Goal: Task Accomplishment & Management: Manage account settings

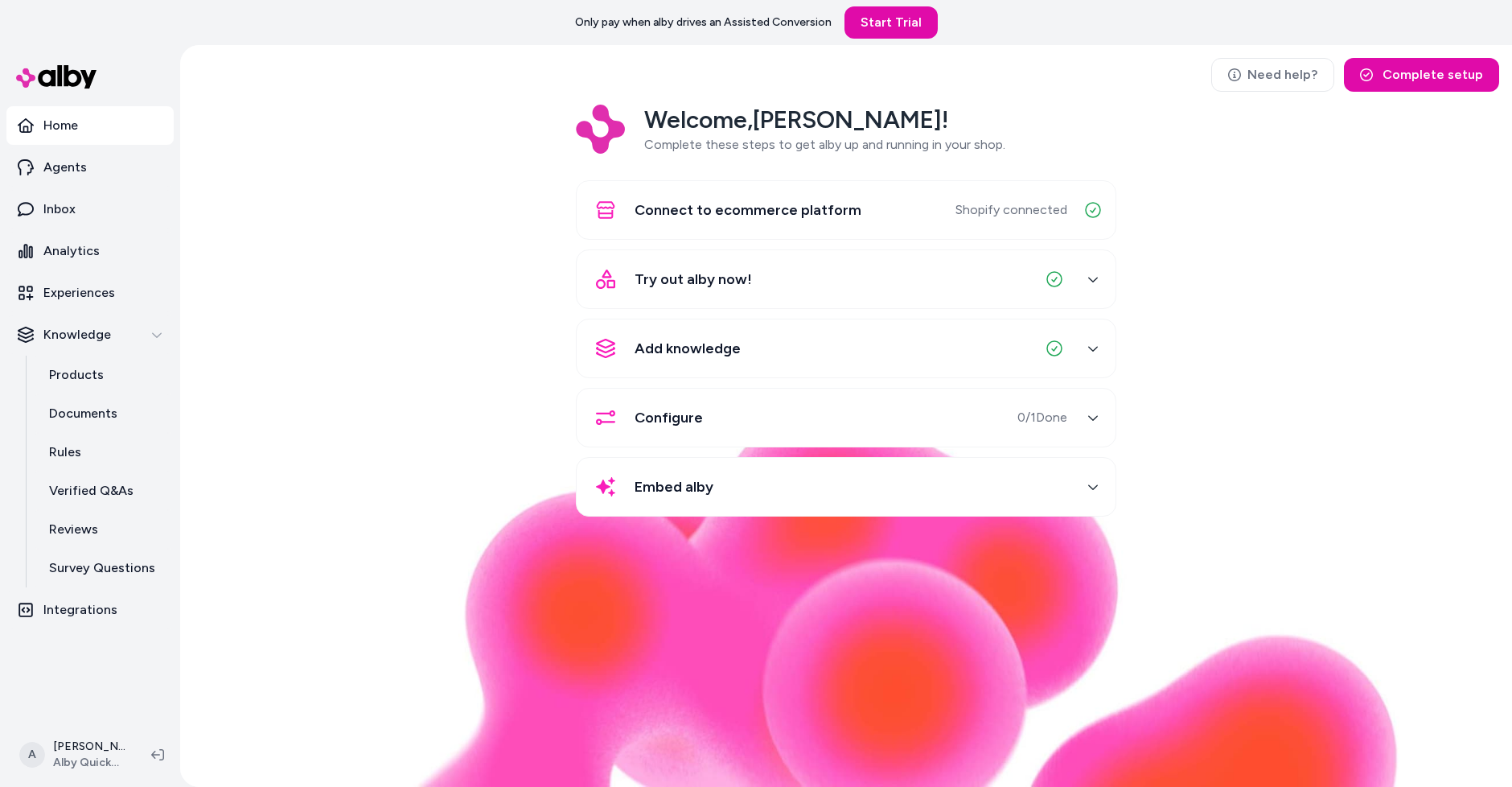
click at [462, 103] on div "Need help? Complete setup Welcome, Andrew ! Complete these steps to get alby up…" at bounding box center [846, 416] width 1332 height 742
click at [131, 284] on link "Experiences" at bounding box center [90, 292] width 168 height 38
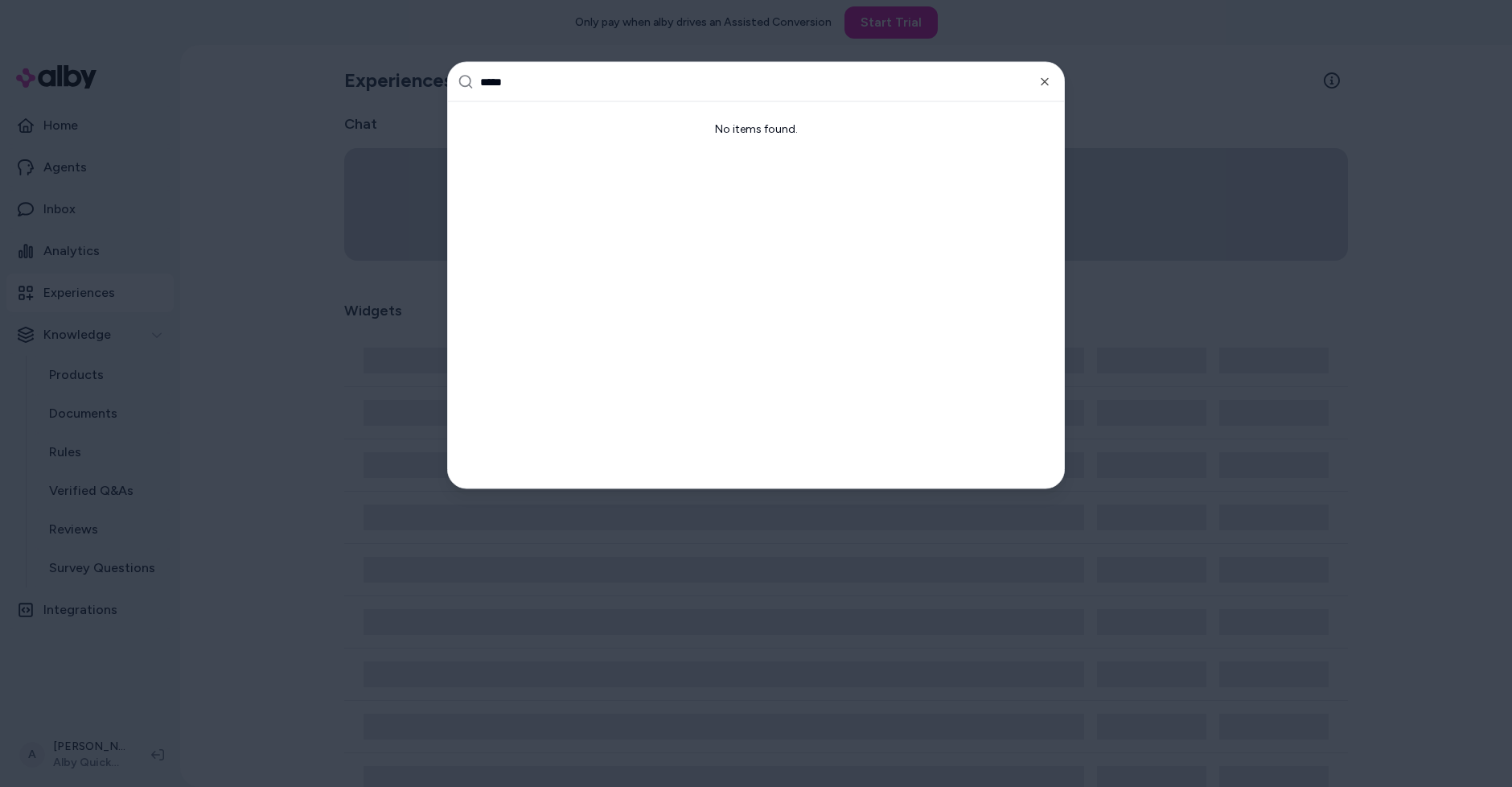
type input "******"
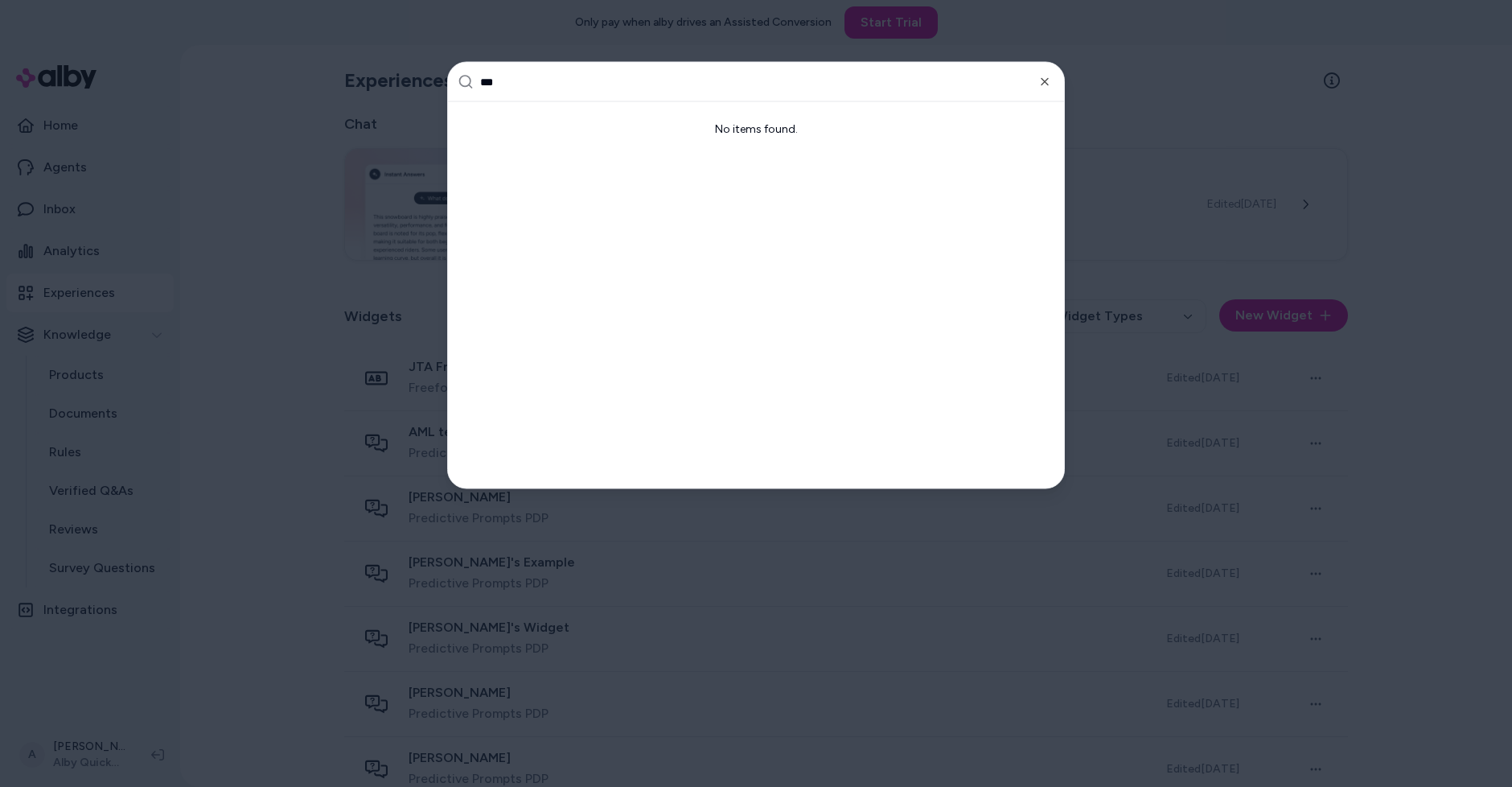
type input "****"
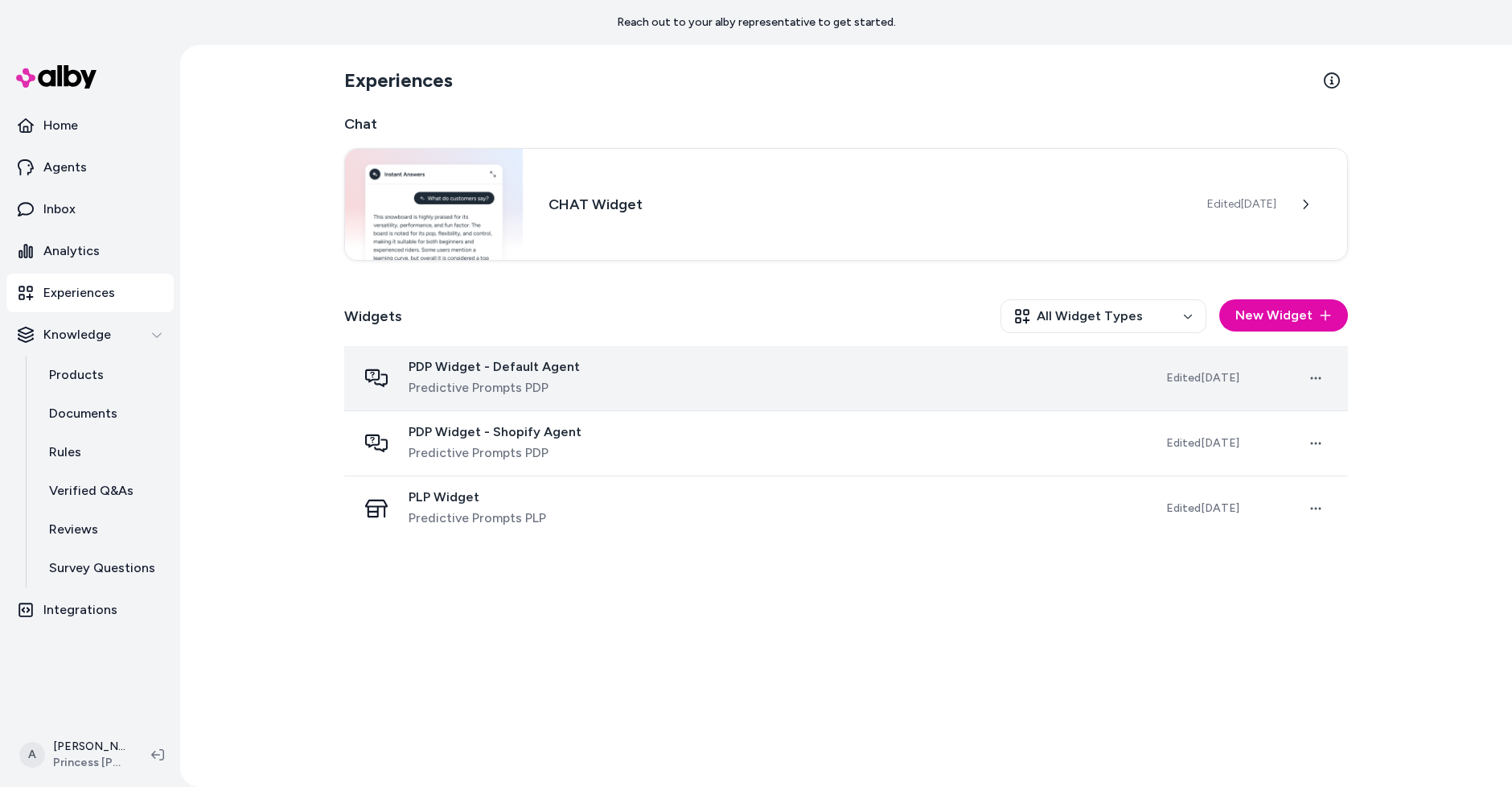
click at [546, 362] on span "PDP Widget - Default Agent" at bounding box center [493, 367] width 171 height 16
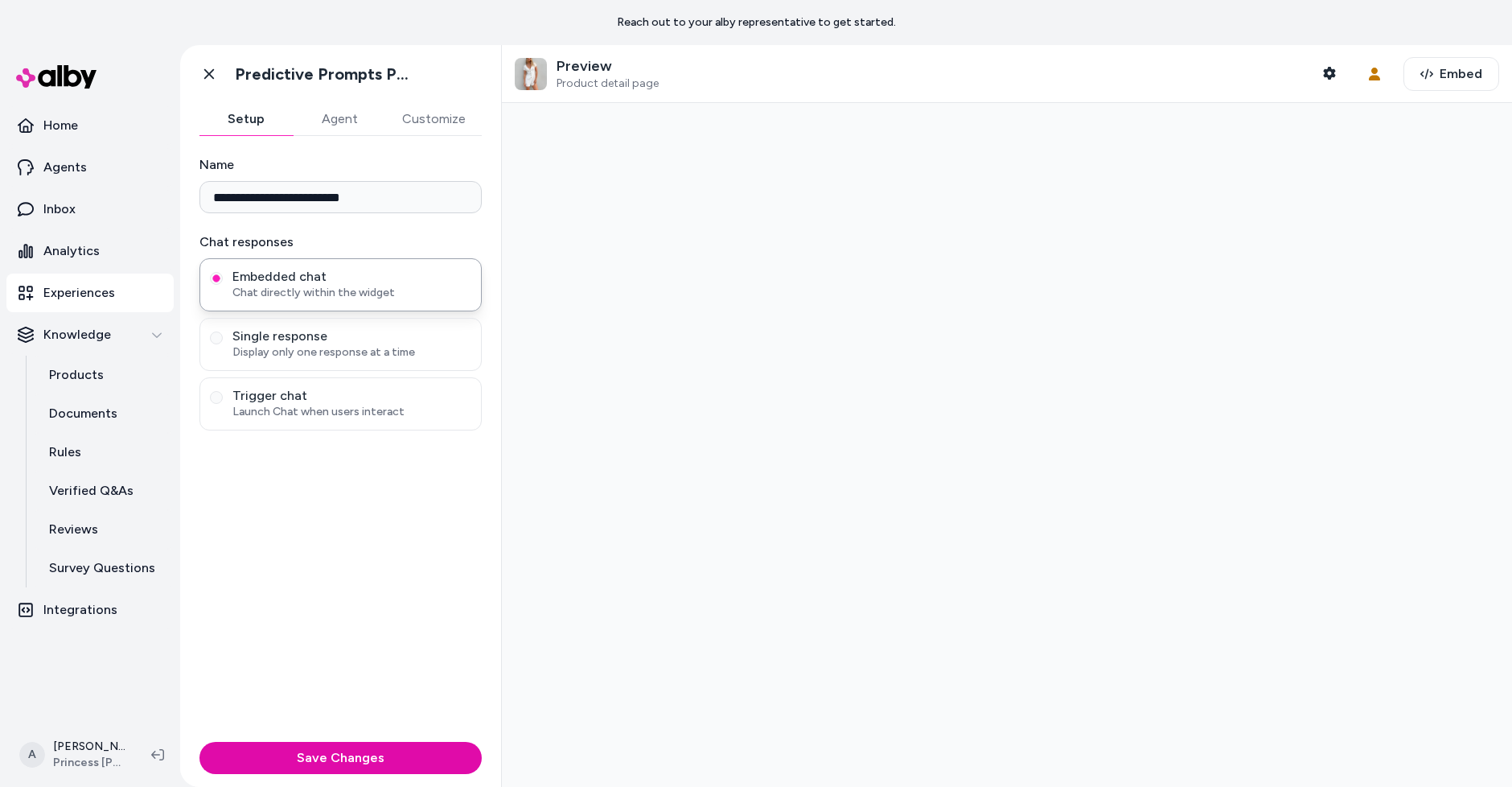
click at [439, 120] on button "Customize" at bounding box center [434, 119] width 96 height 32
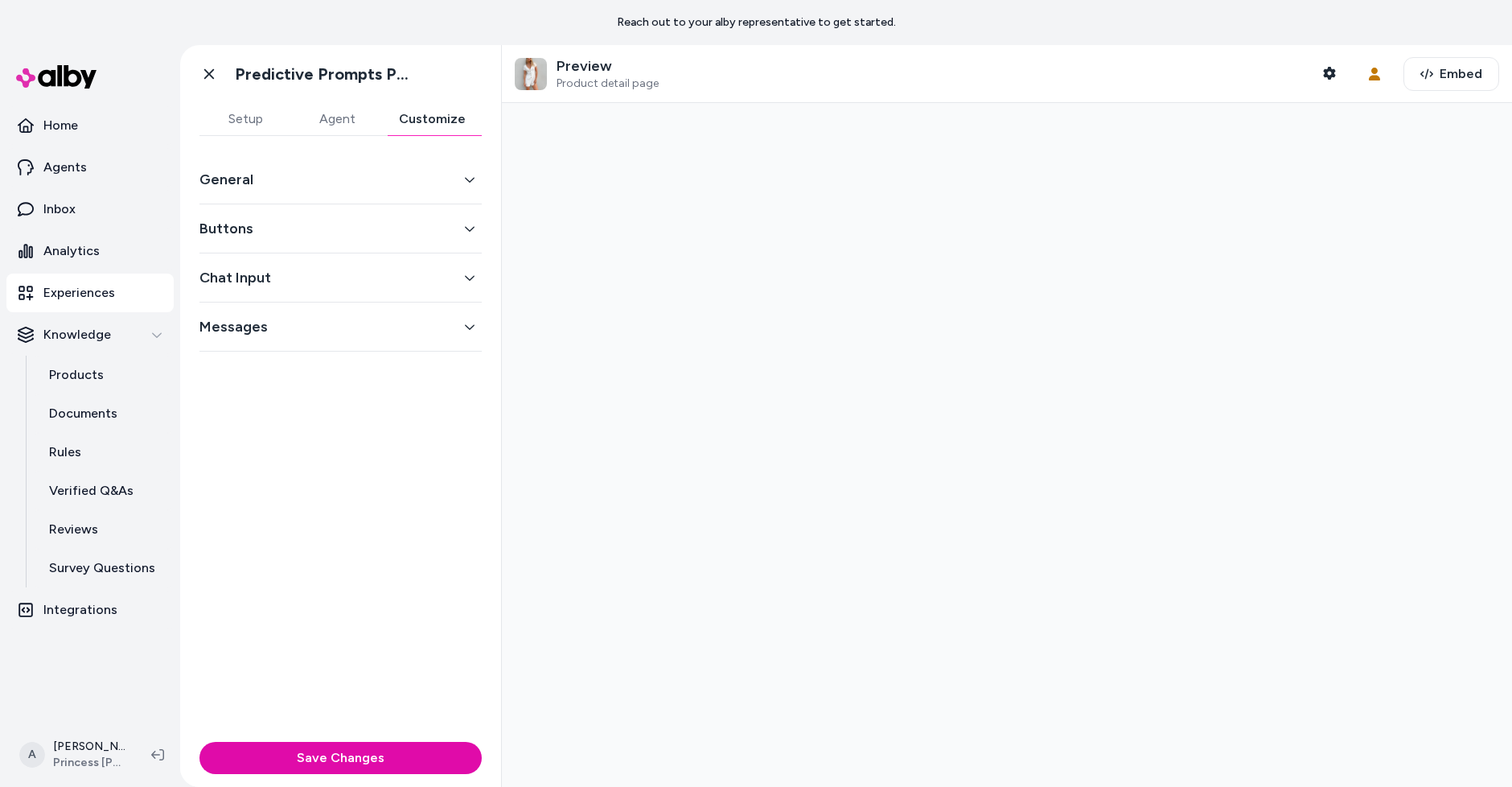
click at [412, 303] on div "Messages" at bounding box center [340, 327] width 282 height 49
click at [436, 266] on button "Chat Input" at bounding box center [340, 277] width 282 height 23
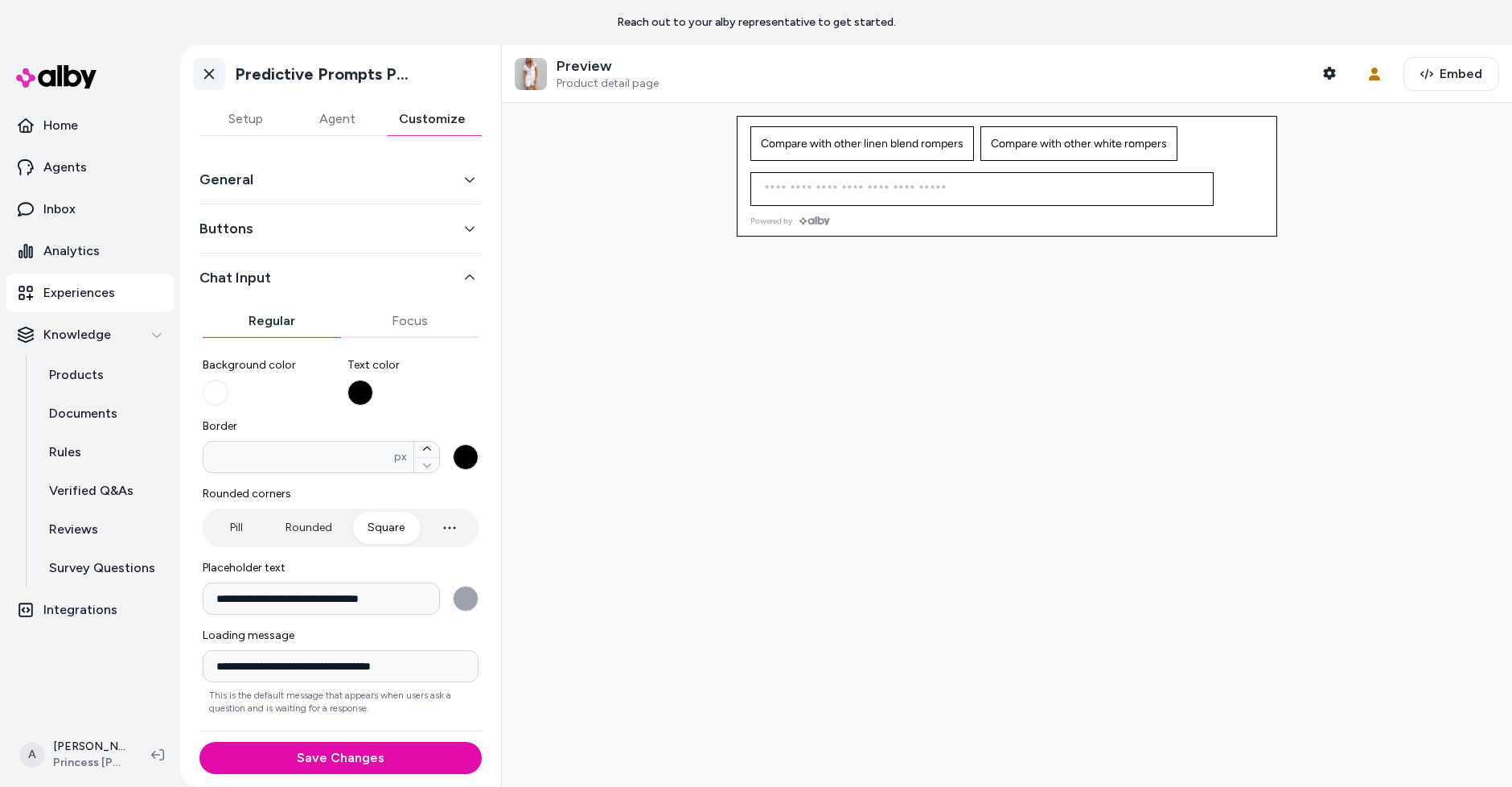
click at [207, 65] on link "Go back" at bounding box center [209, 74] width 32 height 32
click at [219, 78] on link "Go back" at bounding box center [209, 74] width 32 height 32
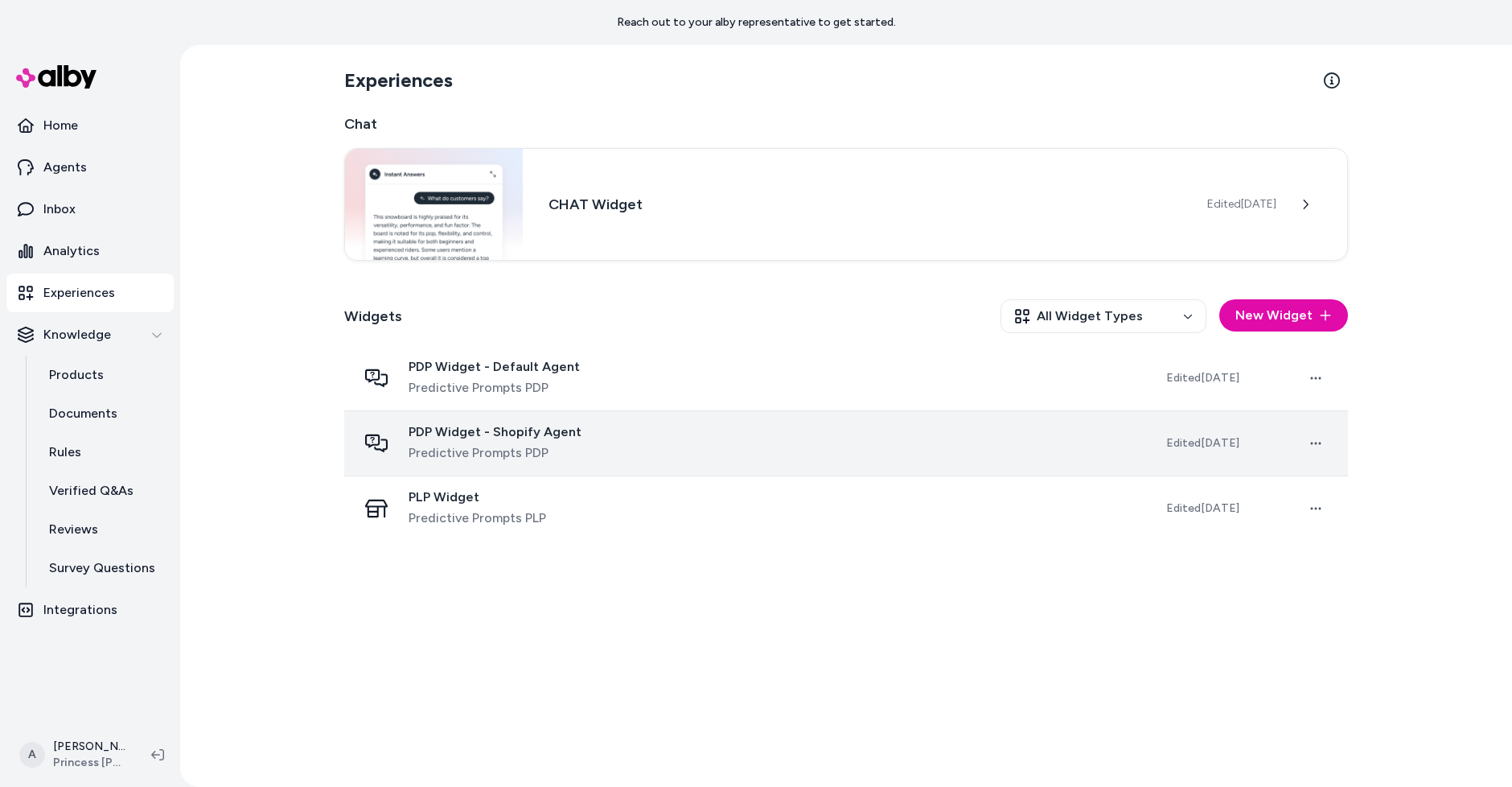
click at [524, 438] on span "PDP Widget - Shopify Agent" at bounding box center [494, 432] width 173 height 16
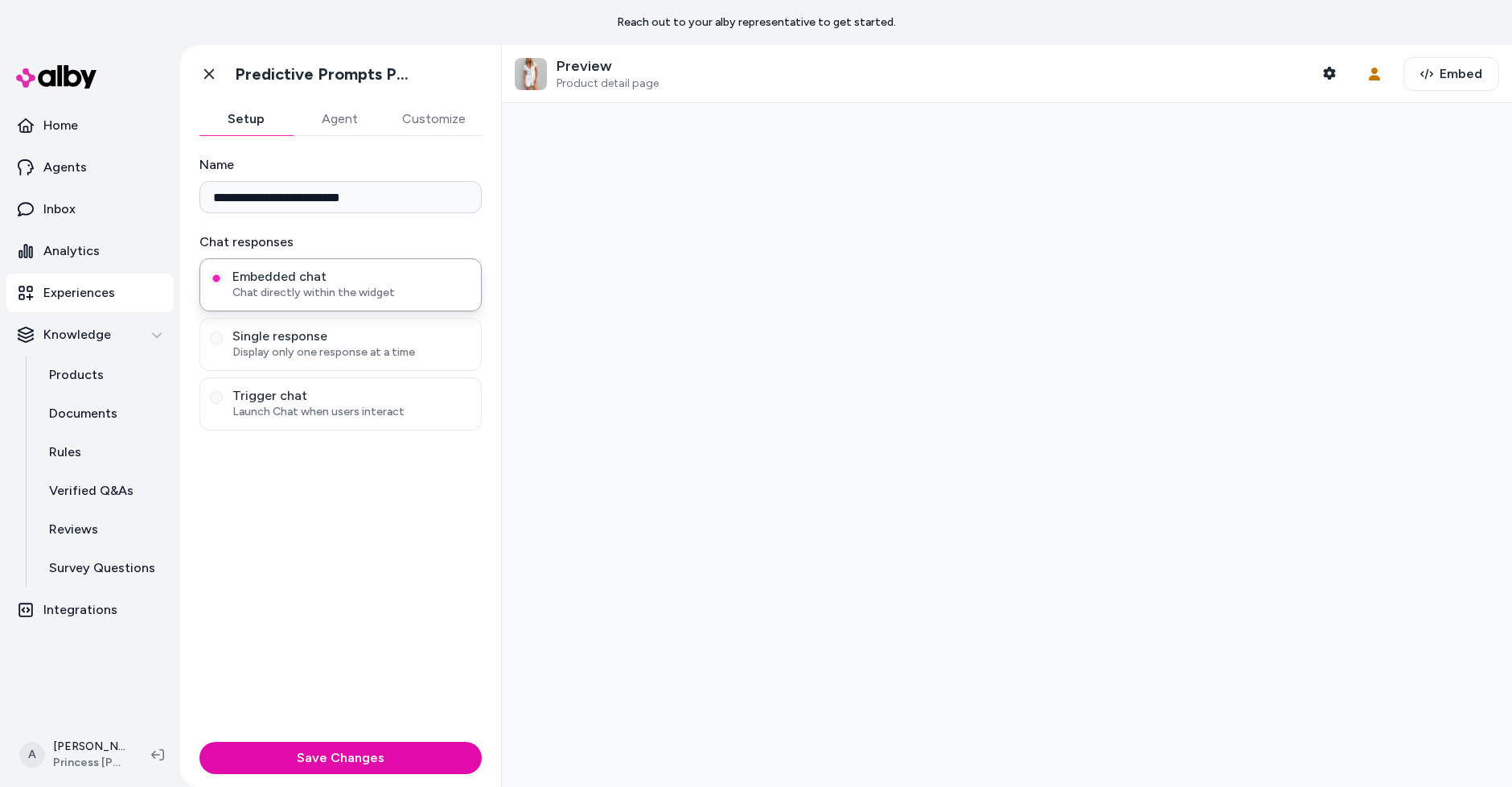
click at [448, 115] on button "Customize" at bounding box center [434, 119] width 96 height 32
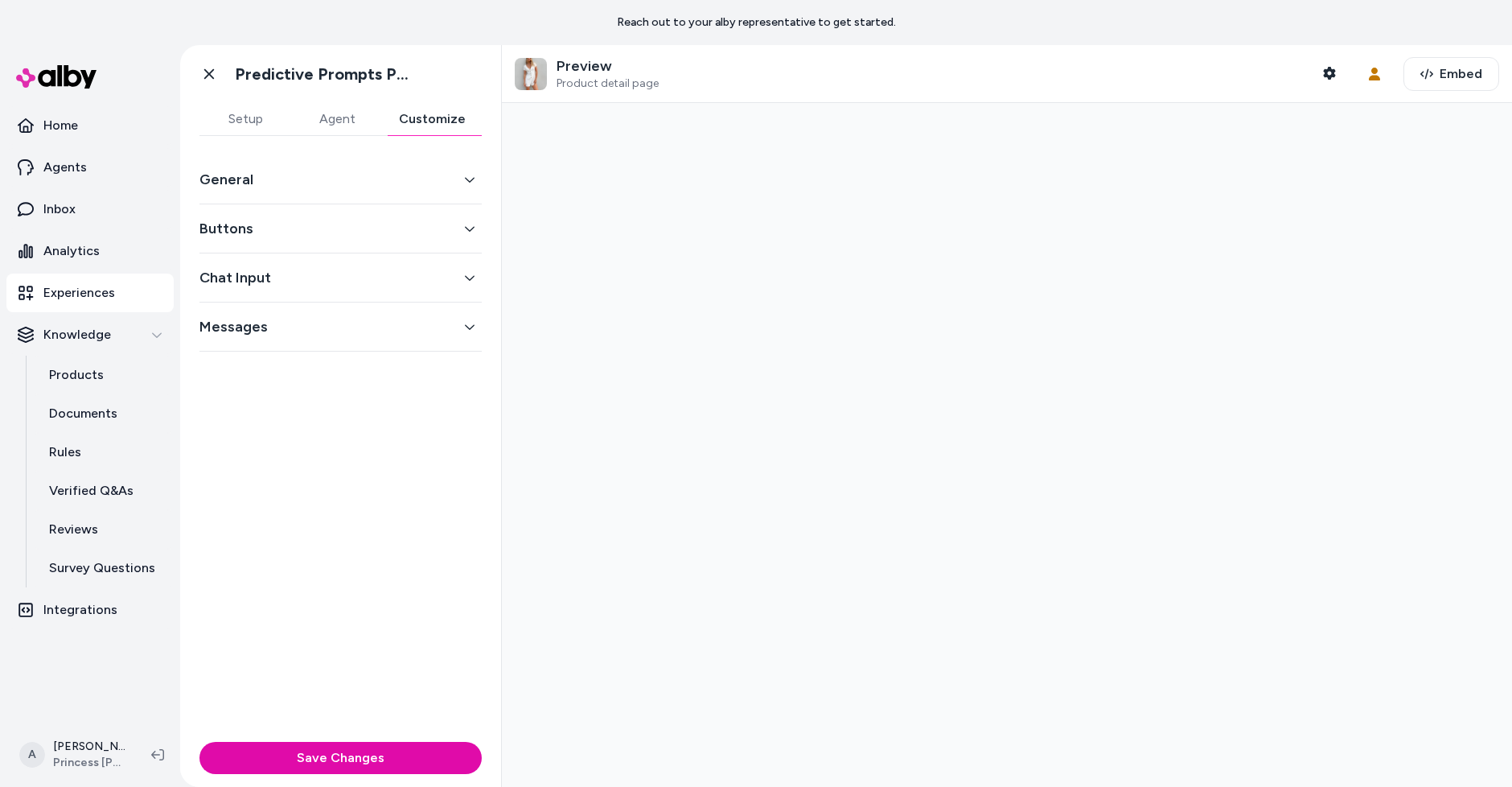
click at [439, 291] on div "Chat Input" at bounding box center [340, 278] width 282 height 49
click at [443, 284] on button "Chat Input" at bounding box center [340, 277] width 282 height 23
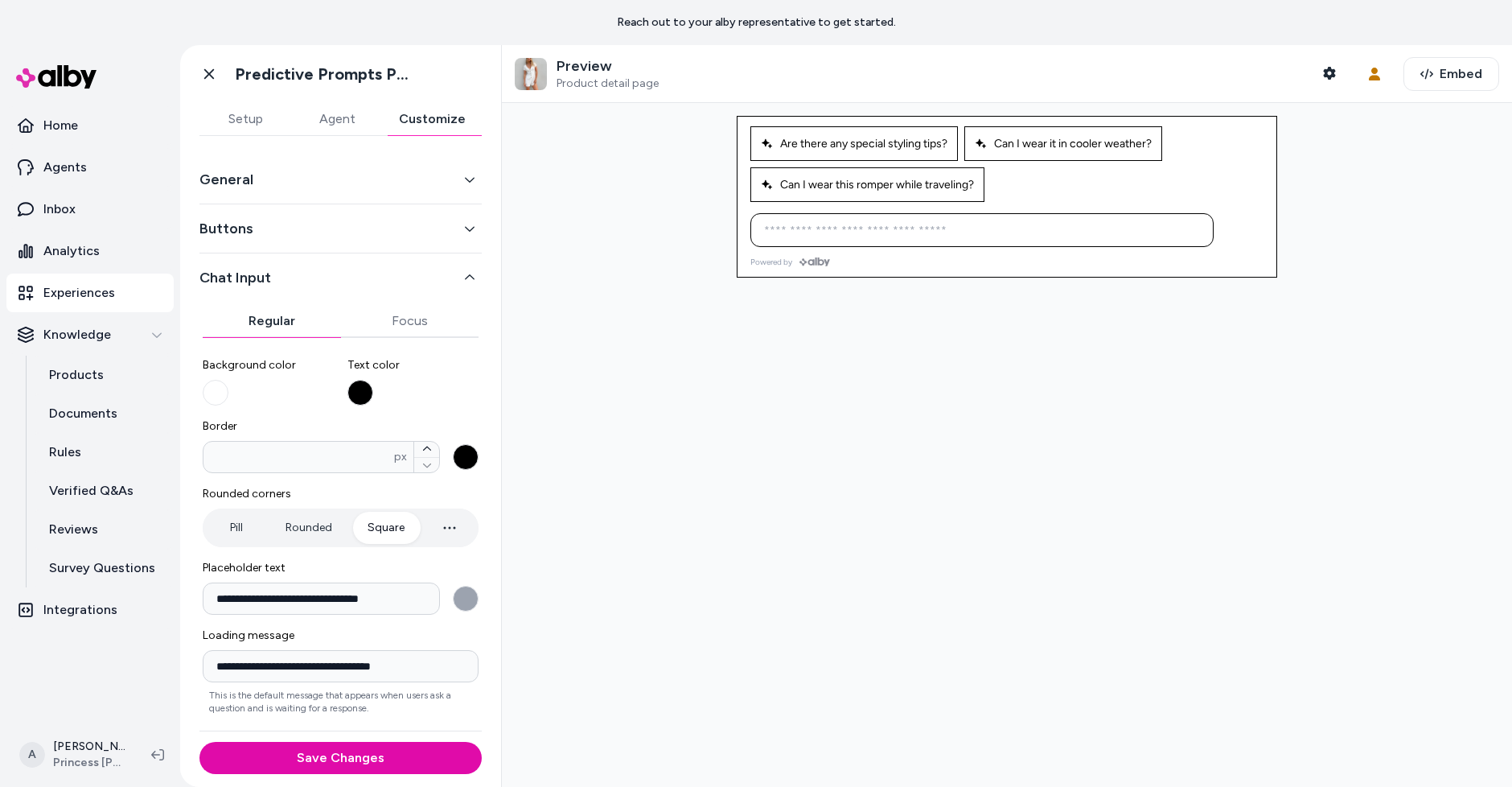
click at [300, 198] on div "General" at bounding box center [340, 180] width 282 height 49
click at [433, 173] on button "General" at bounding box center [340, 179] width 282 height 23
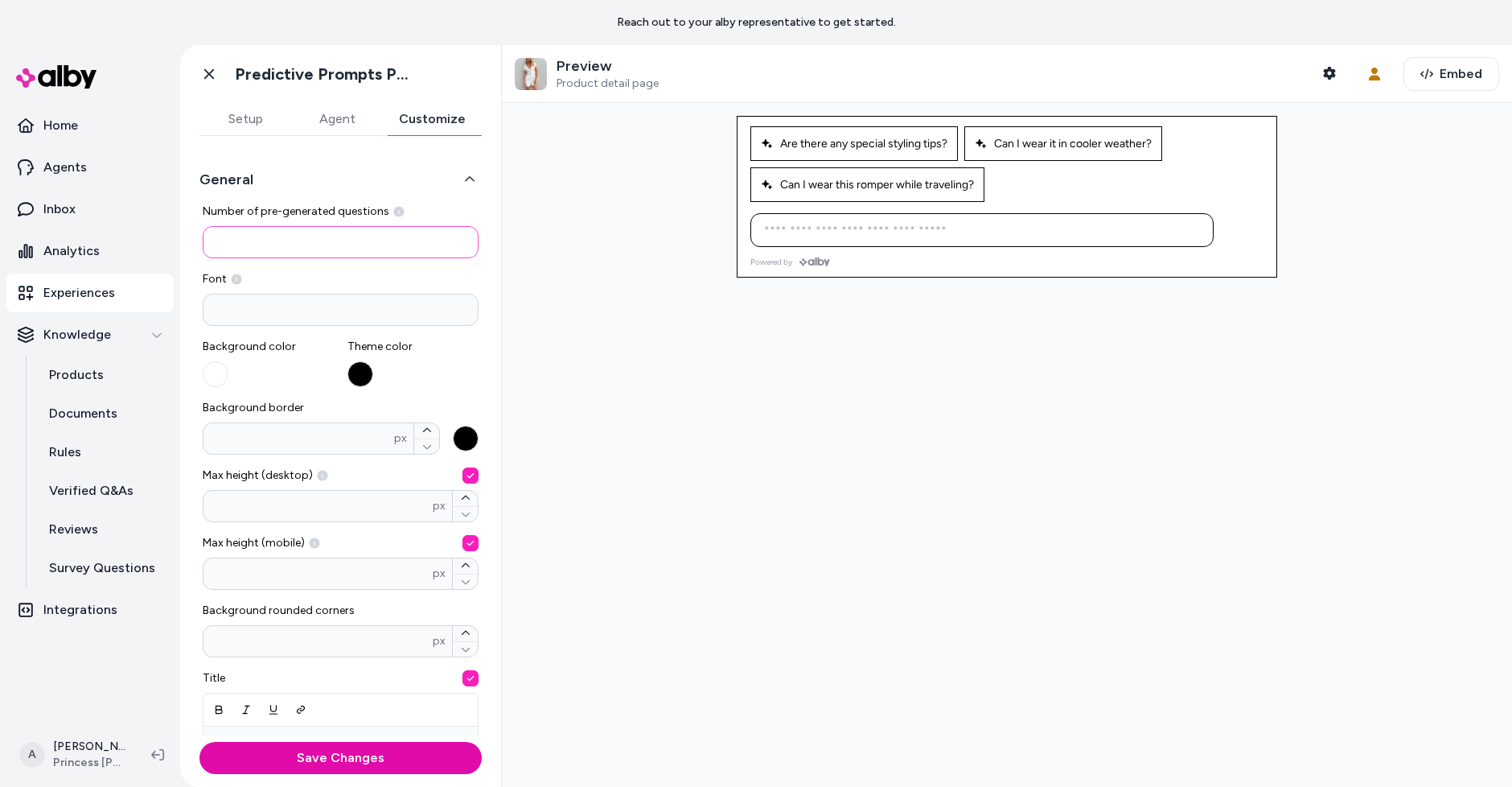
click at [328, 241] on input "*" at bounding box center [340, 241] width 276 height 32
type input "*"
click at [595, 259] on div at bounding box center [1007, 445] width 1010 height 684
click at [461, 763] on button "Save Changes" at bounding box center [340, 758] width 282 height 32
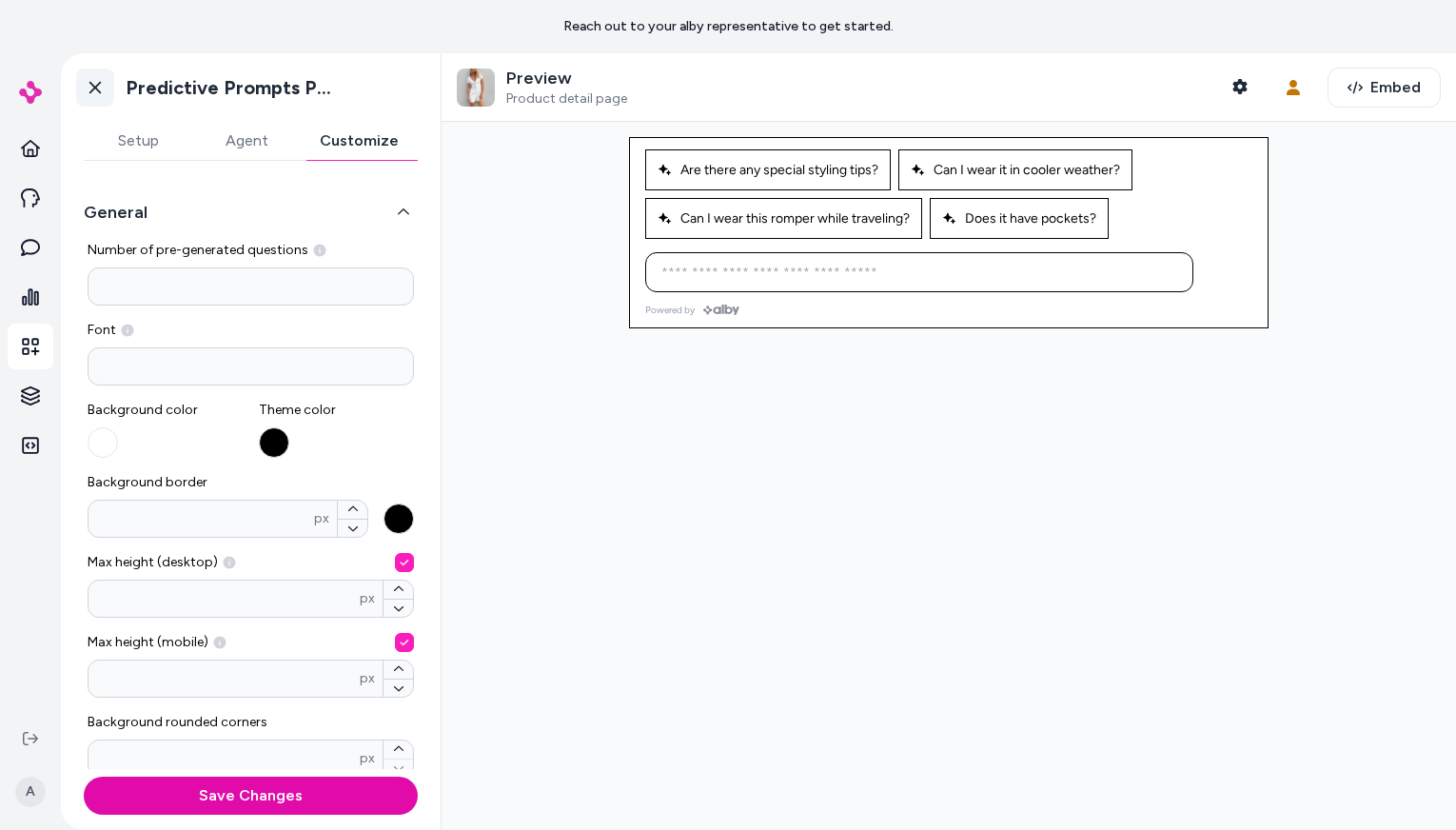
click at [107, 87] on link "Go back" at bounding box center [95, 87] width 38 height 38
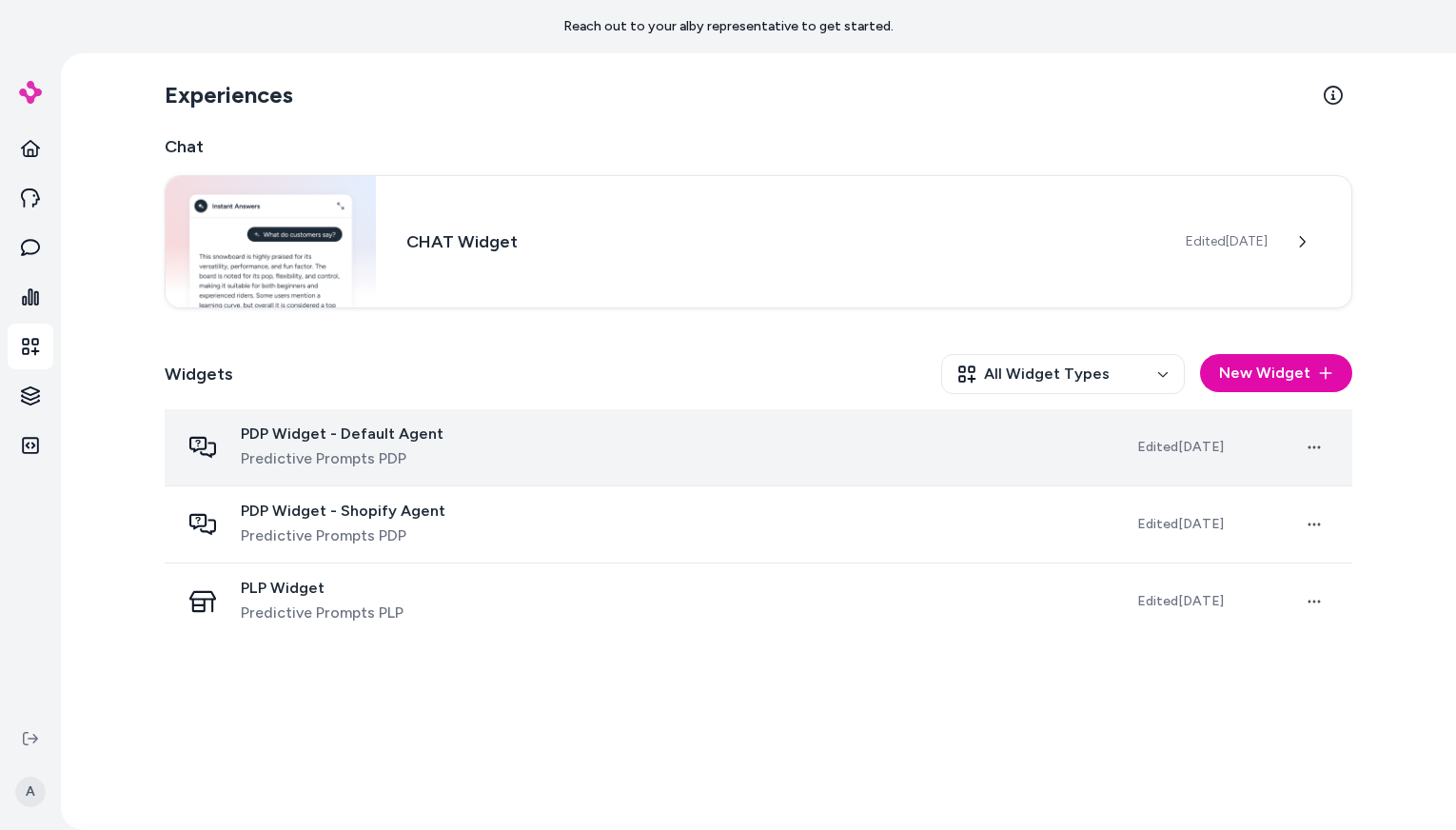
click at [377, 441] on span "PDP Widget - Default Agent" at bounding box center [342, 435] width 202 height 19
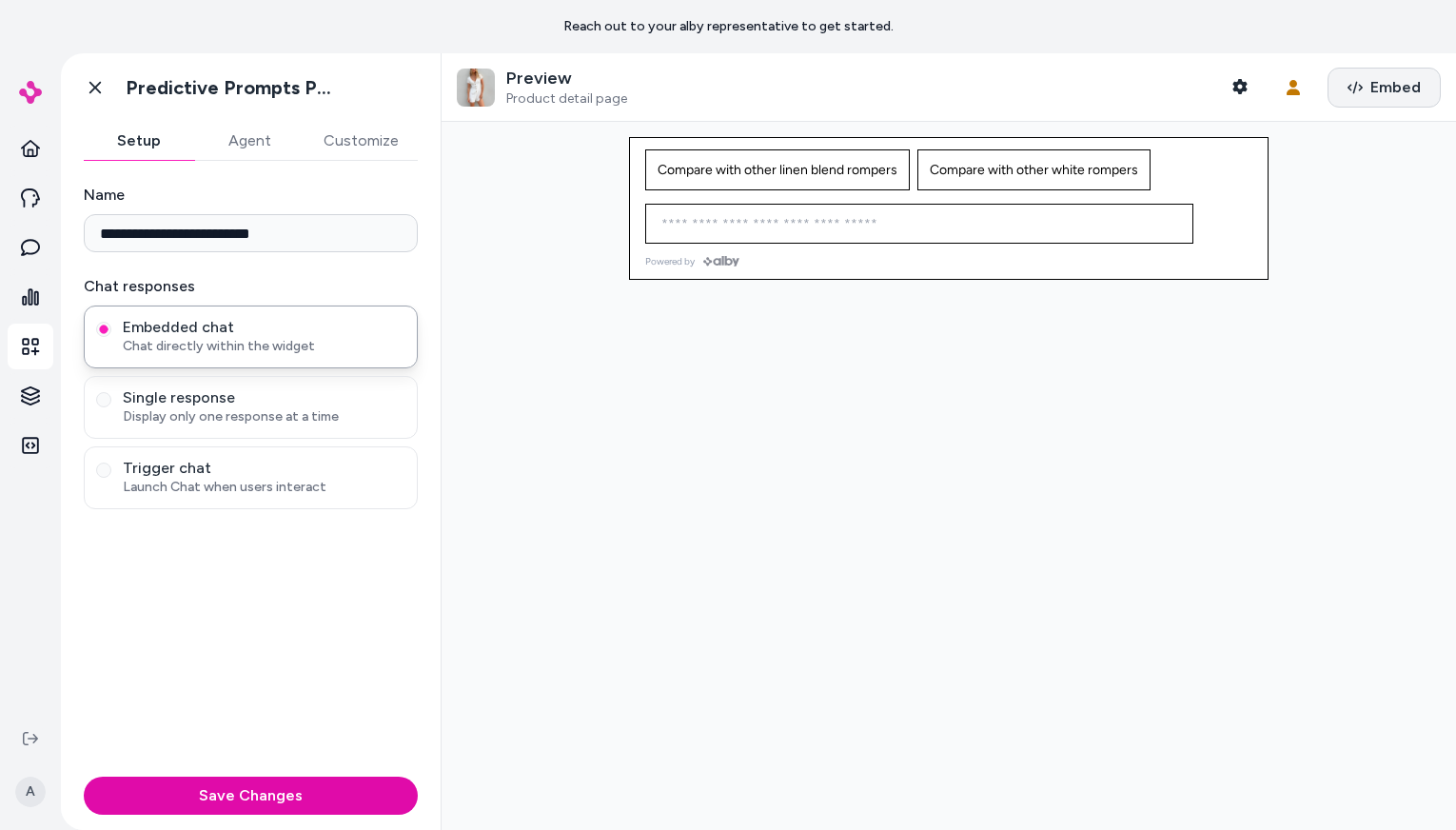
click at [1382, 82] on span "Embed" at bounding box center [1396, 88] width 50 height 23
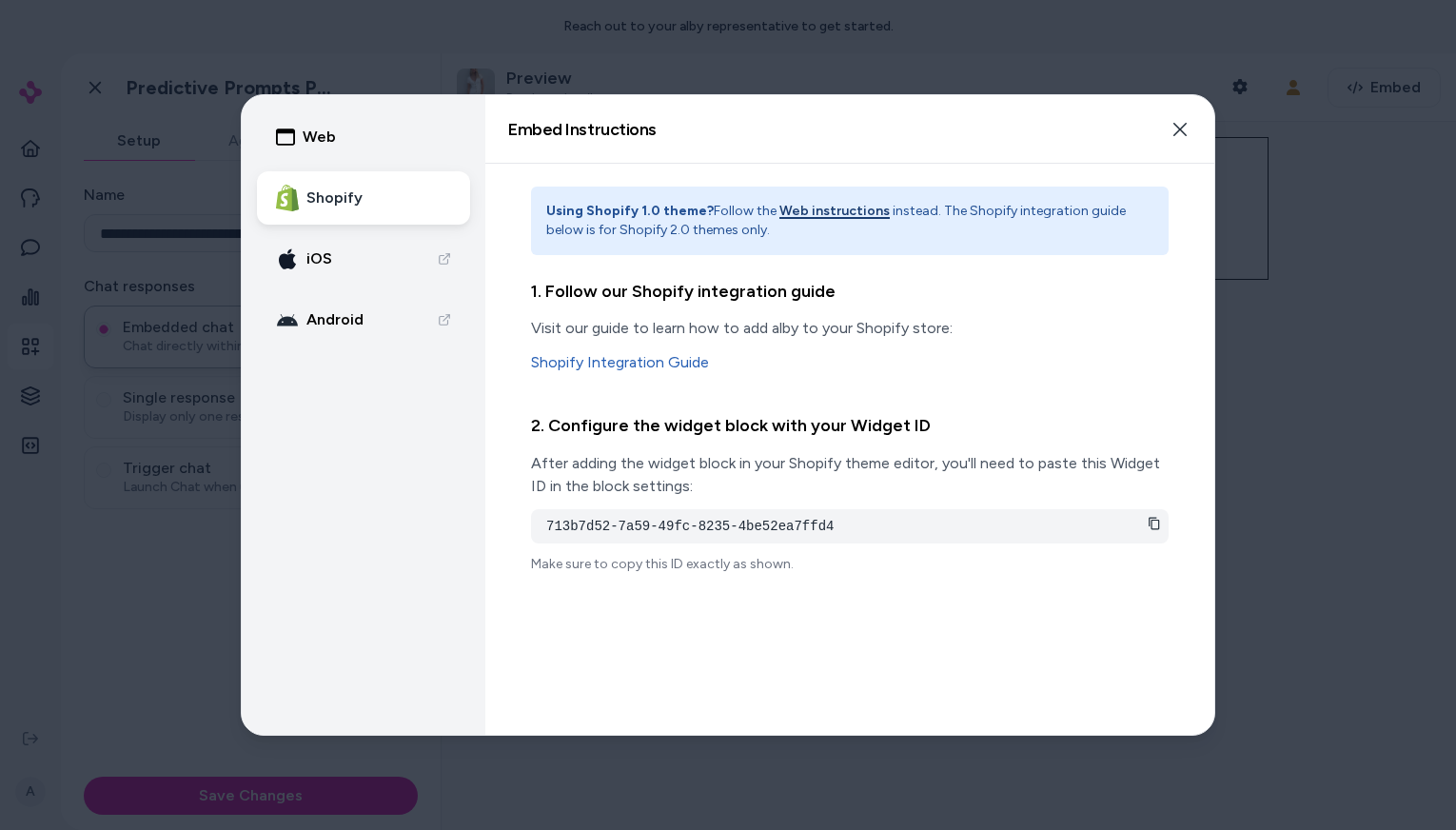
click at [410, 138] on button "Web" at bounding box center [363, 137] width 213 height 53
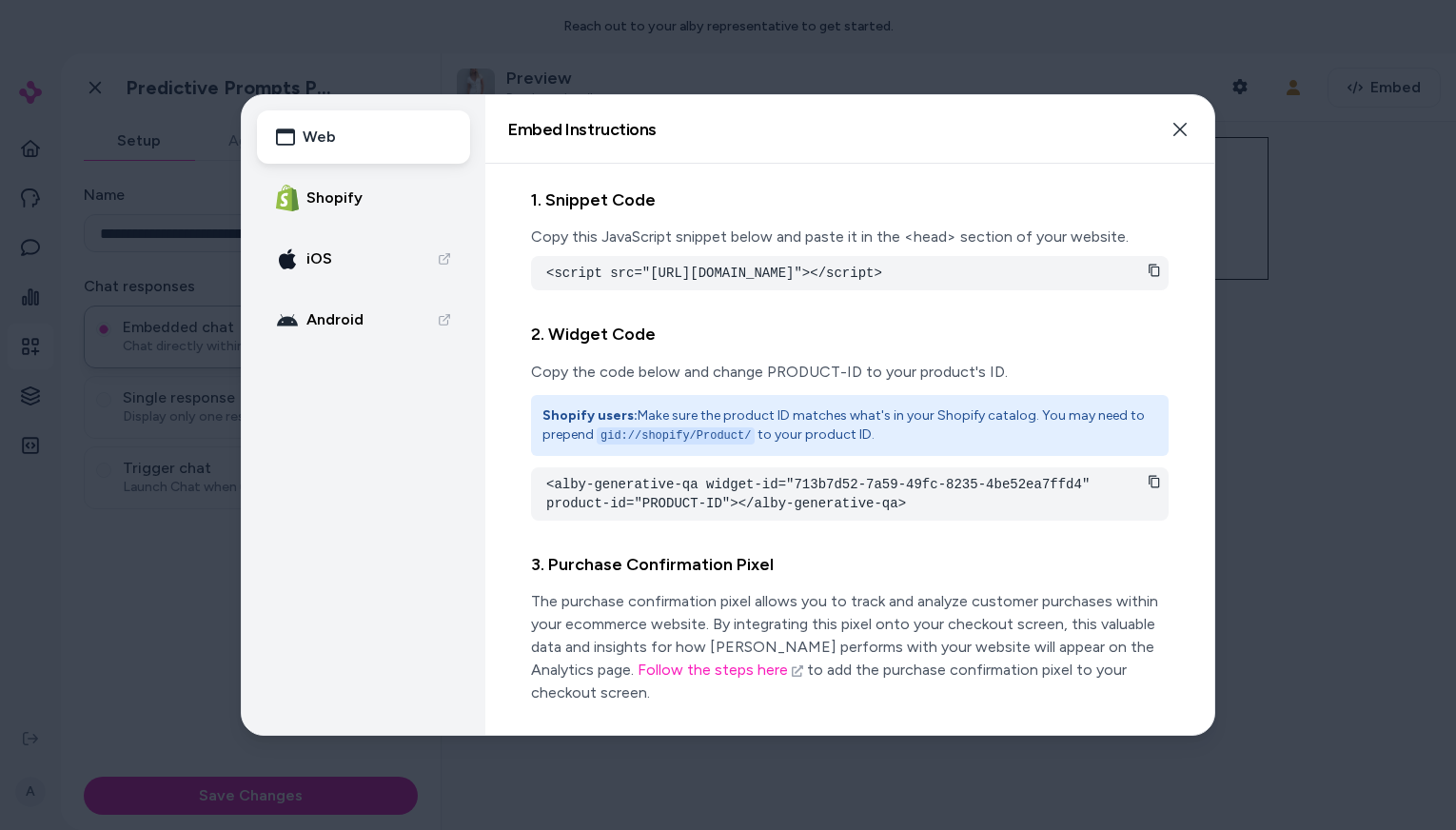
click at [1155, 267] on icon at bounding box center [1155, 270] width 14 height 14
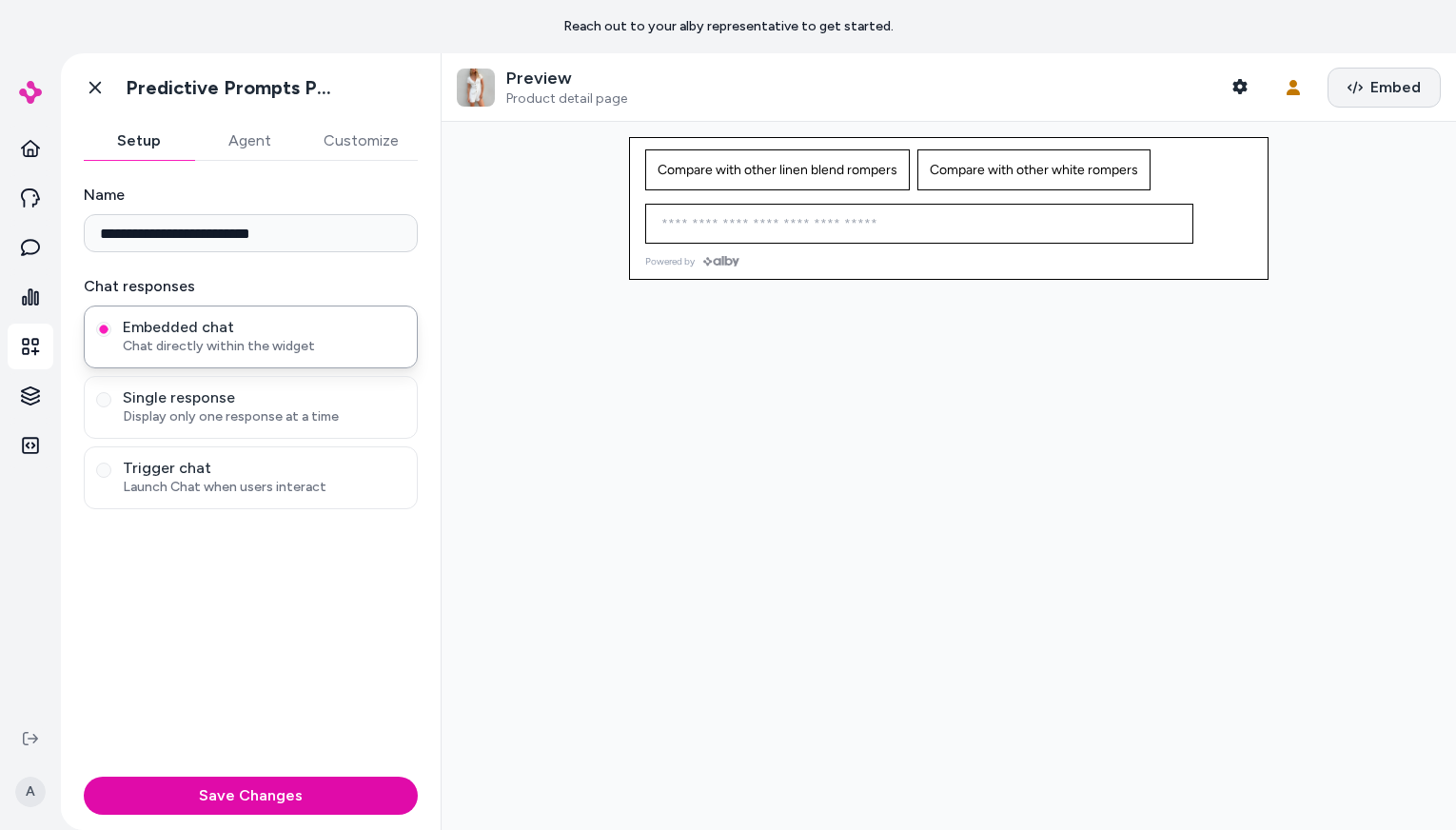
click at [1383, 82] on span "Embed" at bounding box center [1396, 88] width 50 height 23
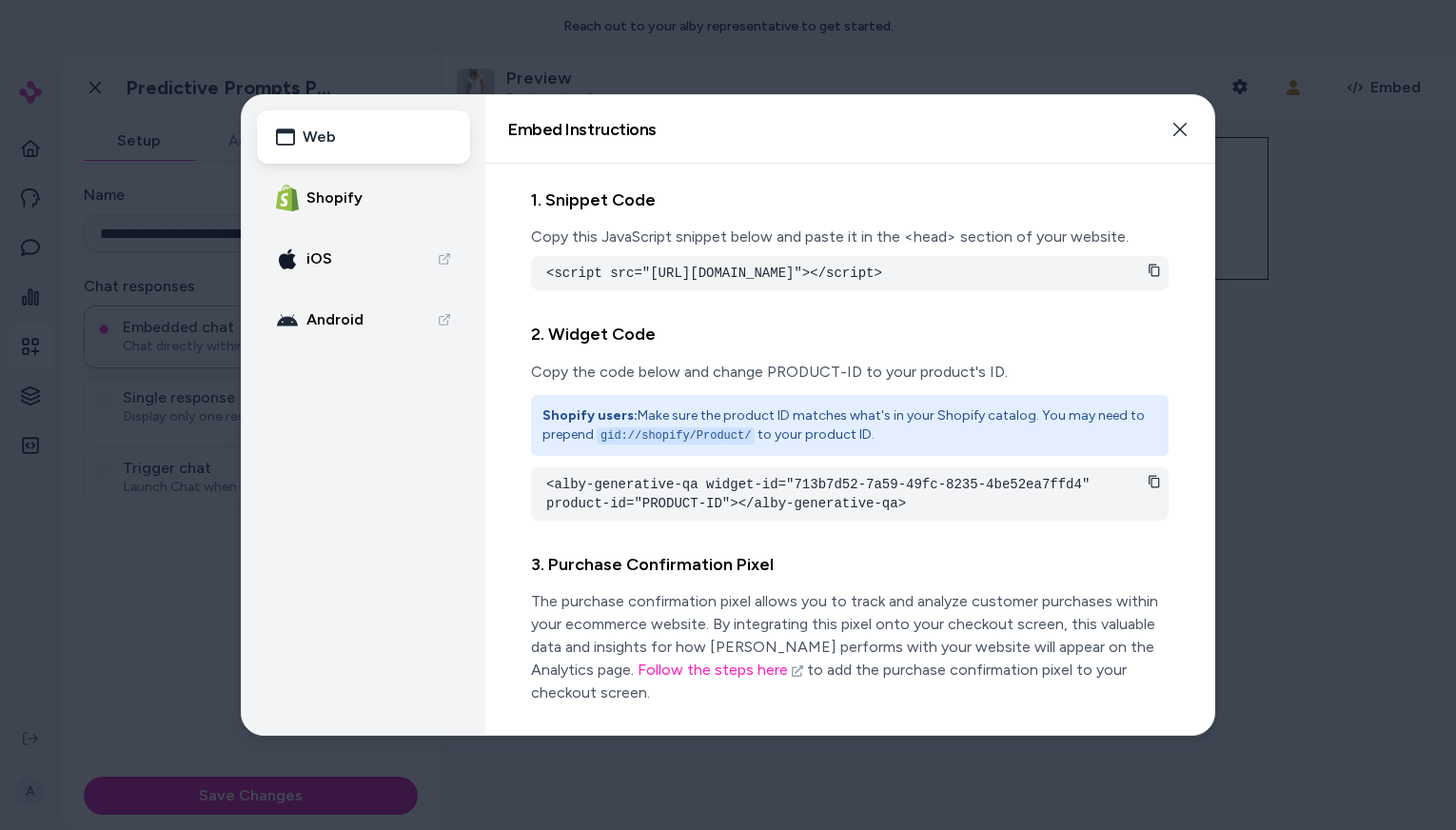
click at [690, 504] on pre "<alby-generative-qa widget-id="713b7d52-7a59-49fc-8235-4be52ea7ffd4" product-id…" at bounding box center [849, 494] width 607 height 38
click at [1201, 532] on div "1. Snippet Code Copy this JavaScript snippet below and paste it in the <head> s…" at bounding box center [849, 449] width 729 height 571
click at [1157, 488] on icon at bounding box center [1155, 482] width 14 height 14
click at [1150, 263] on icon at bounding box center [1155, 270] width 14 height 14
click at [1115, 496] on pre "<alby-generative-qa widget-id="713b7d52-7a59-49fc-8235-4be52ea7ffd4" product-id…" at bounding box center [849, 494] width 607 height 38
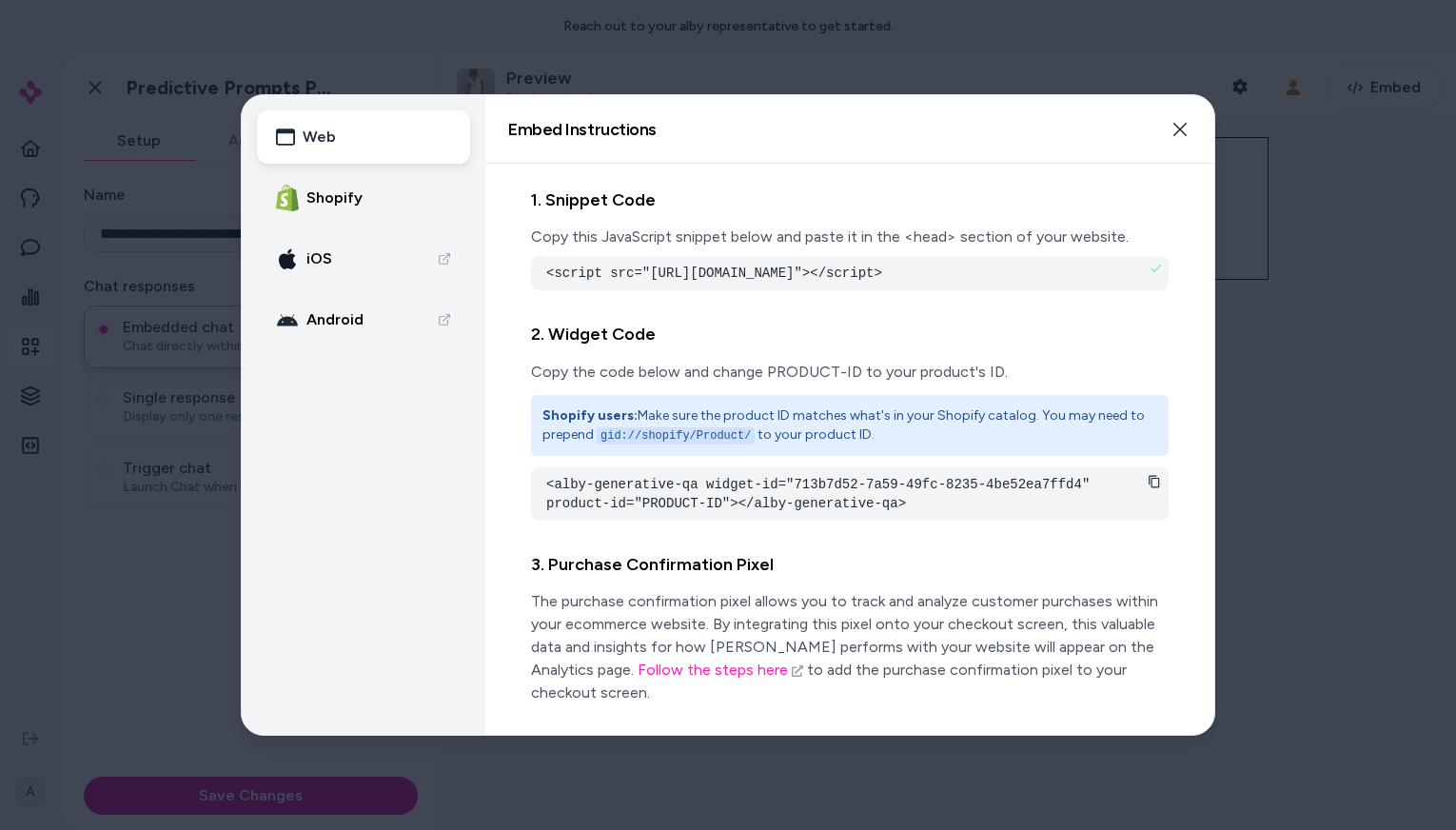
click at [1159, 488] on icon at bounding box center [1155, 482] width 14 height 14
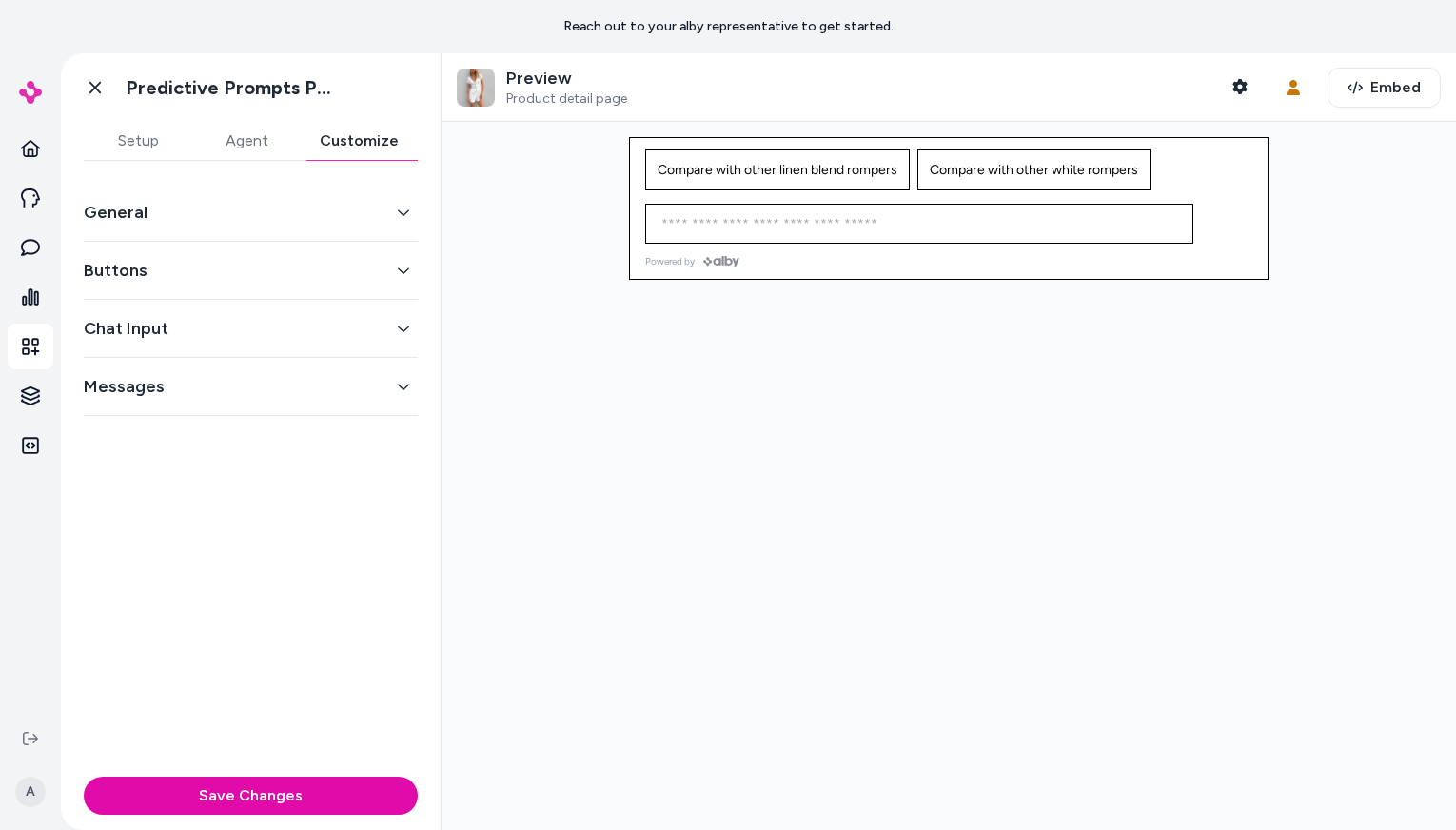
click at [364, 137] on button "Customize" at bounding box center [359, 140] width 117 height 38
click at [275, 220] on button "General" at bounding box center [251, 212] width 334 height 27
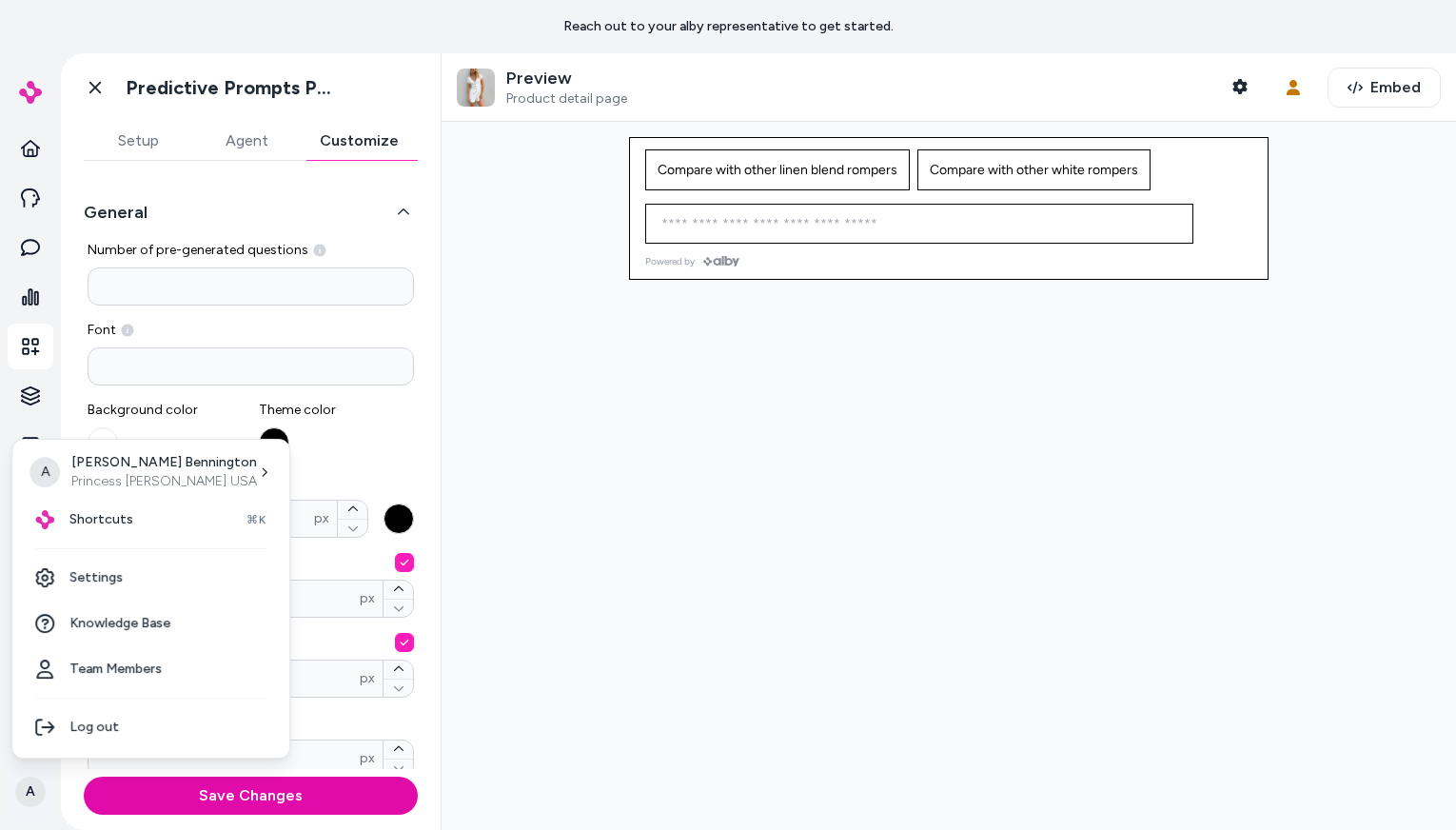
click at [35, 794] on html "**********" at bounding box center [728, 415] width 1456 height 830
click at [125, 565] on link "Settings" at bounding box center [151, 577] width 261 height 46
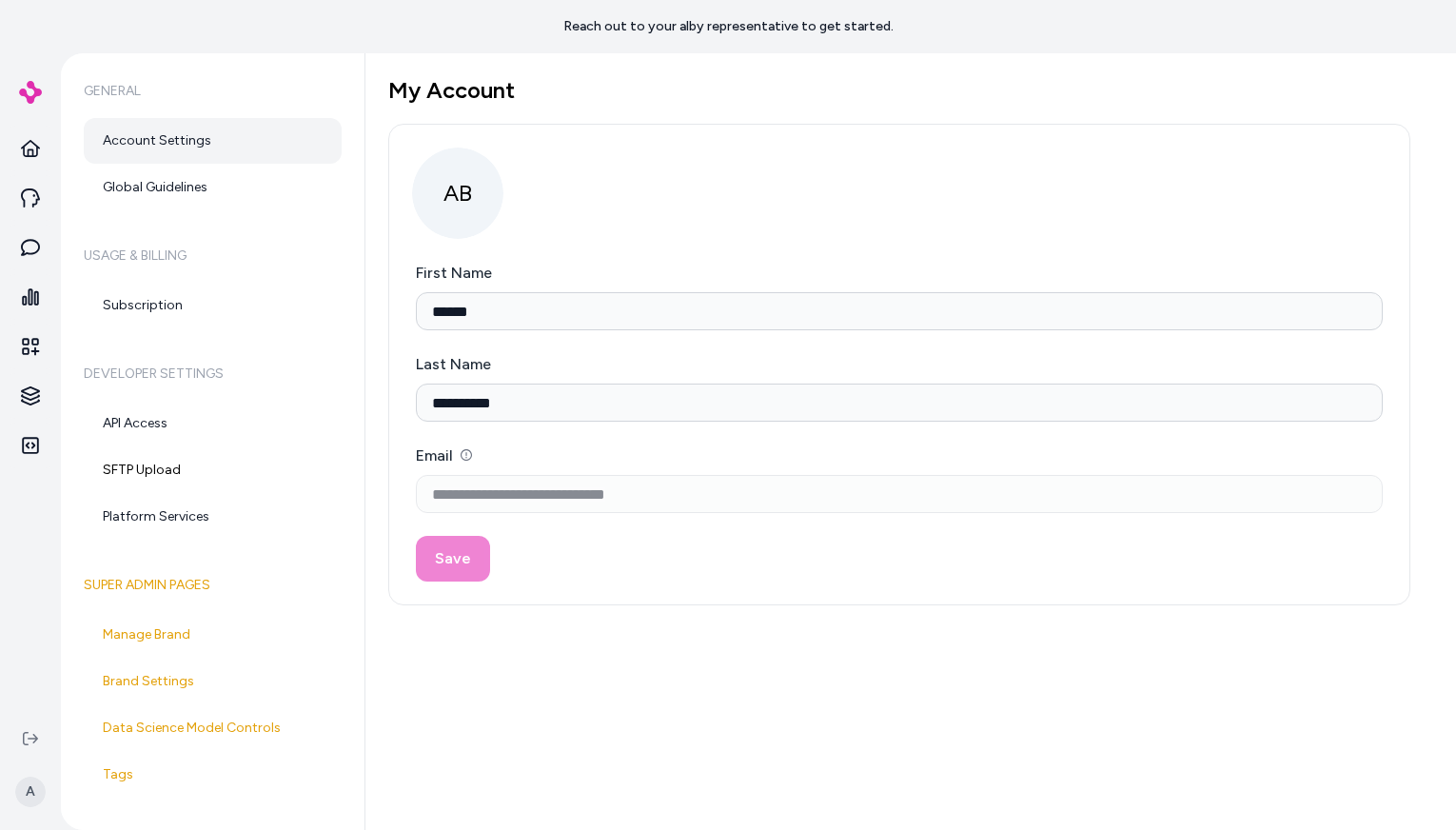
click at [1016, 256] on div "**********" at bounding box center [899, 365] width 1022 height 482
